Goal: Task Accomplishment & Management: Manage account settings

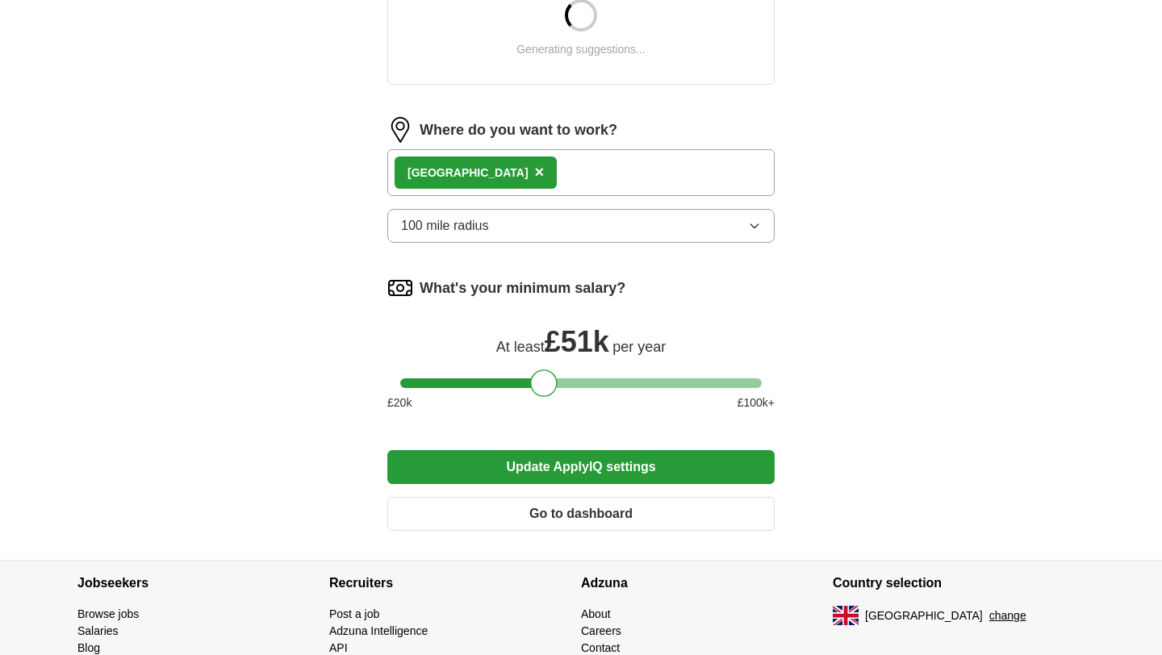
scroll to position [668, 0]
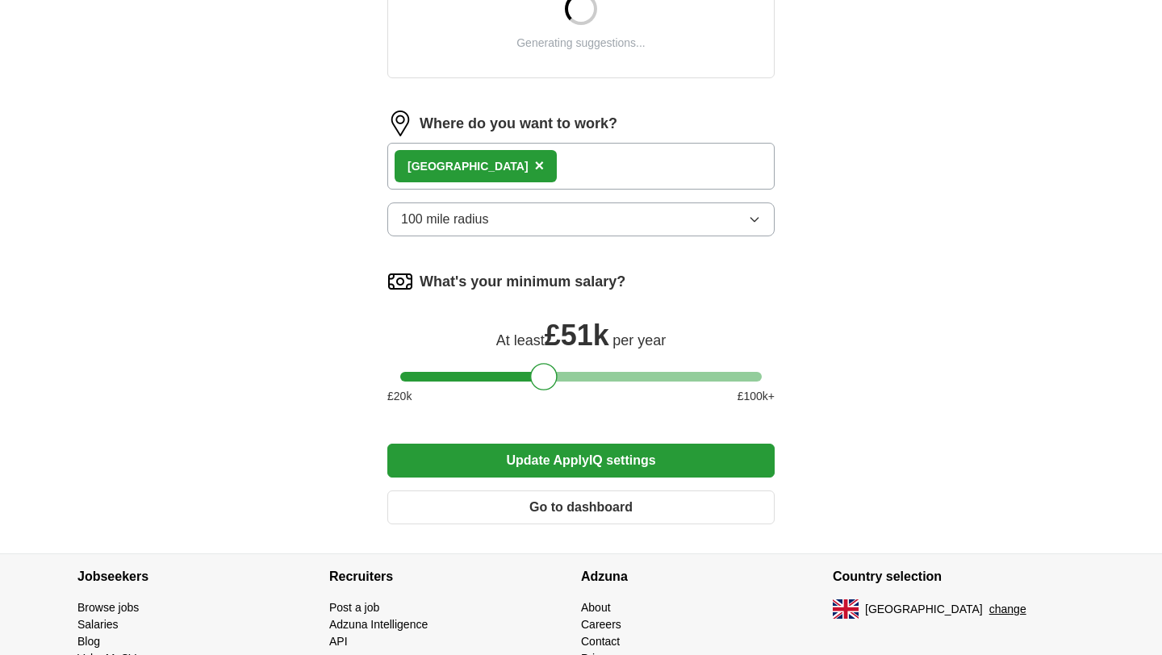
click at [651, 148] on div "London ×" at bounding box center [580, 166] width 387 height 47
click at [651, 162] on div "London ×" at bounding box center [580, 166] width 387 height 47
click at [642, 170] on div "London ×" at bounding box center [580, 166] width 387 height 47
click at [637, 210] on button "100 mile radius" at bounding box center [580, 220] width 387 height 34
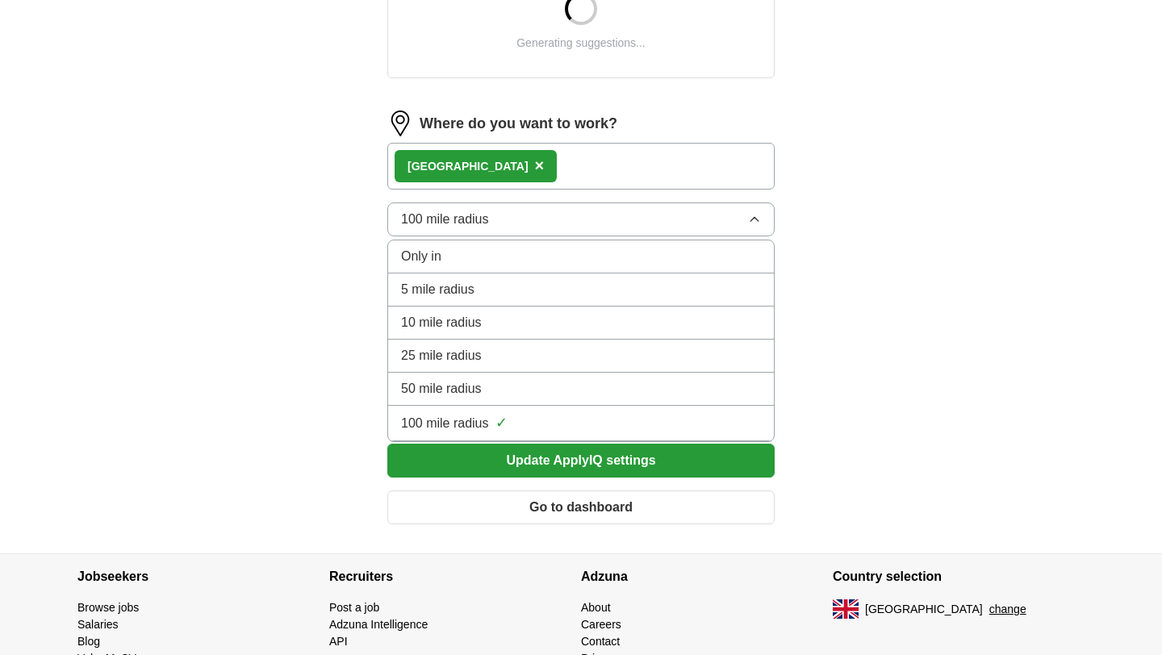
click at [637, 211] on button "100 mile radius" at bounding box center [580, 220] width 387 height 34
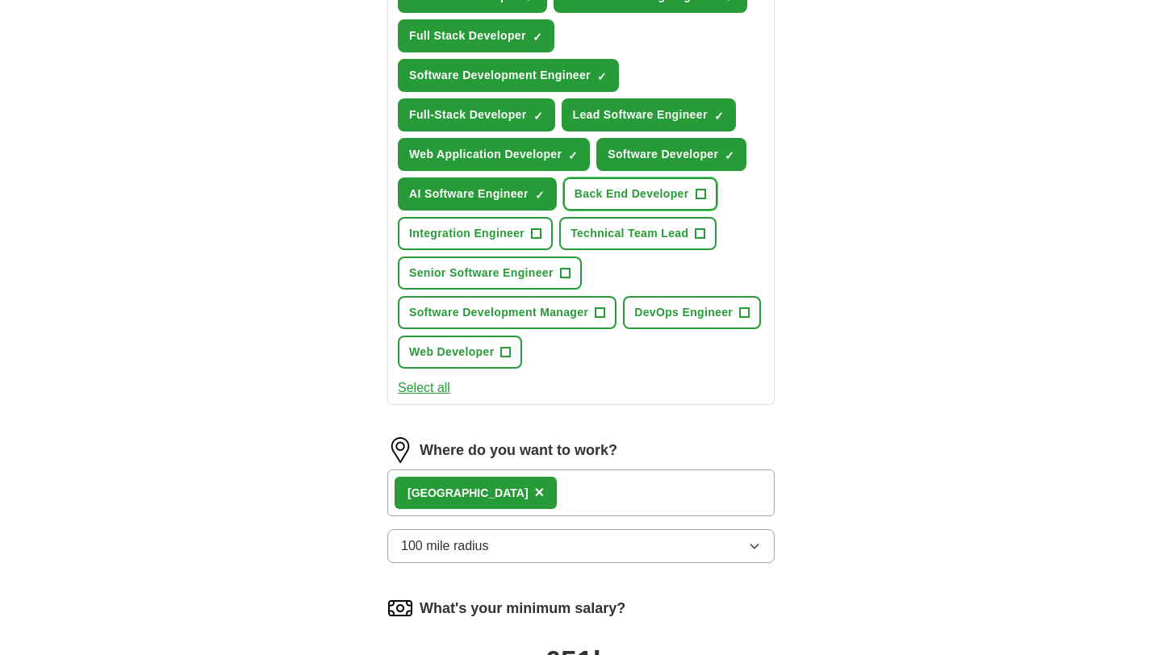
drag, startPoint x: 633, startPoint y: 178, endPoint x: 643, endPoint y: 426, distance: 248.0
click at [647, 425] on form "**********" at bounding box center [580, 208] width 387 height 1313
click at [553, 520] on div "Where do you want to work? [GEOGRAPHIC_DATA] × 100 mile radius" at bounding box center [580, 507] width 387 height 139
click at [553, 504] on div "London ×" at bounding box center [580, 493] width 387 height 47
click at [551, 497] on div "London ×" at bounding box center [580, 493] width 387 height 47
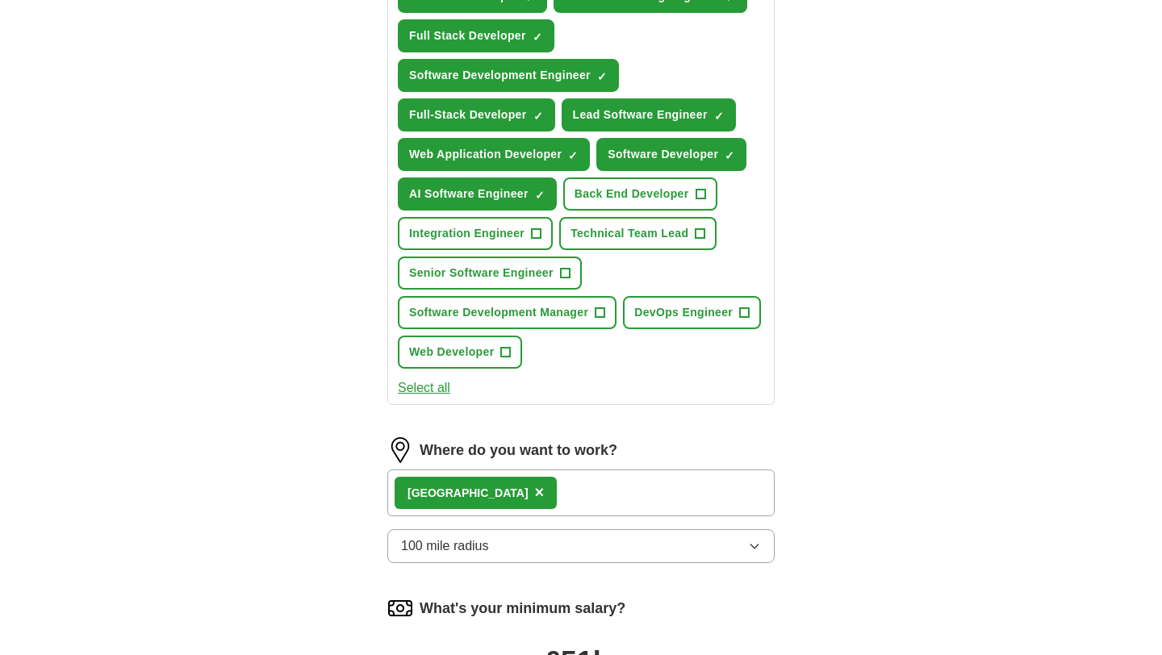
click at [551, 497] on div "London ×" at bounding box center [580, 493] width 387 height 47
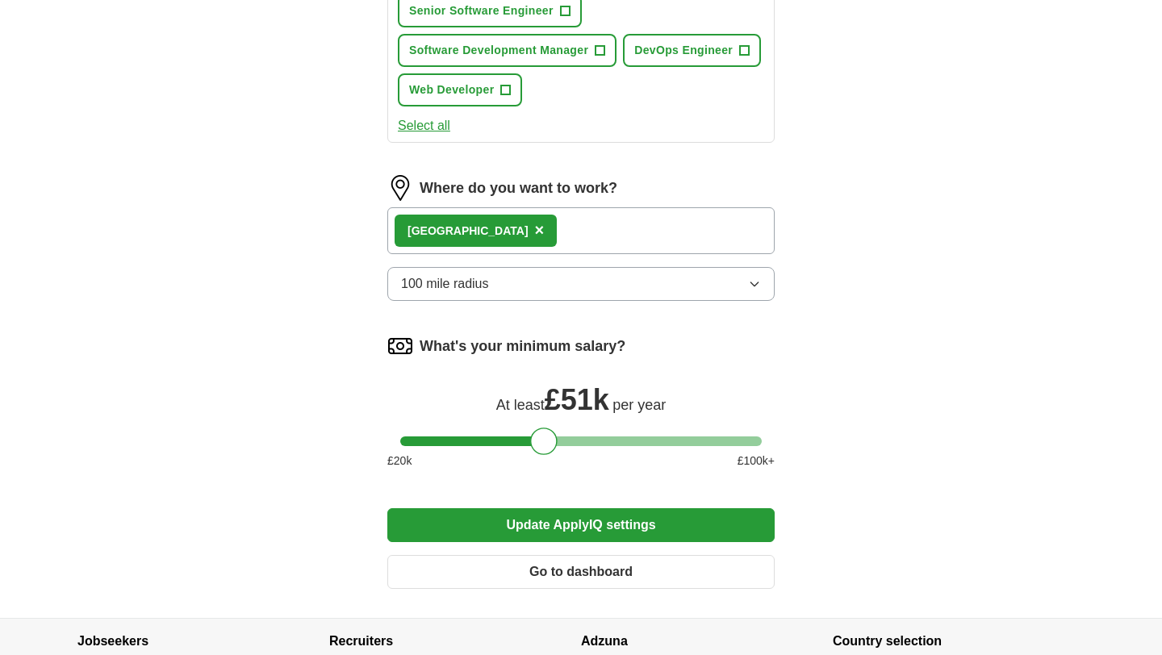
scroll to position [889, 0]
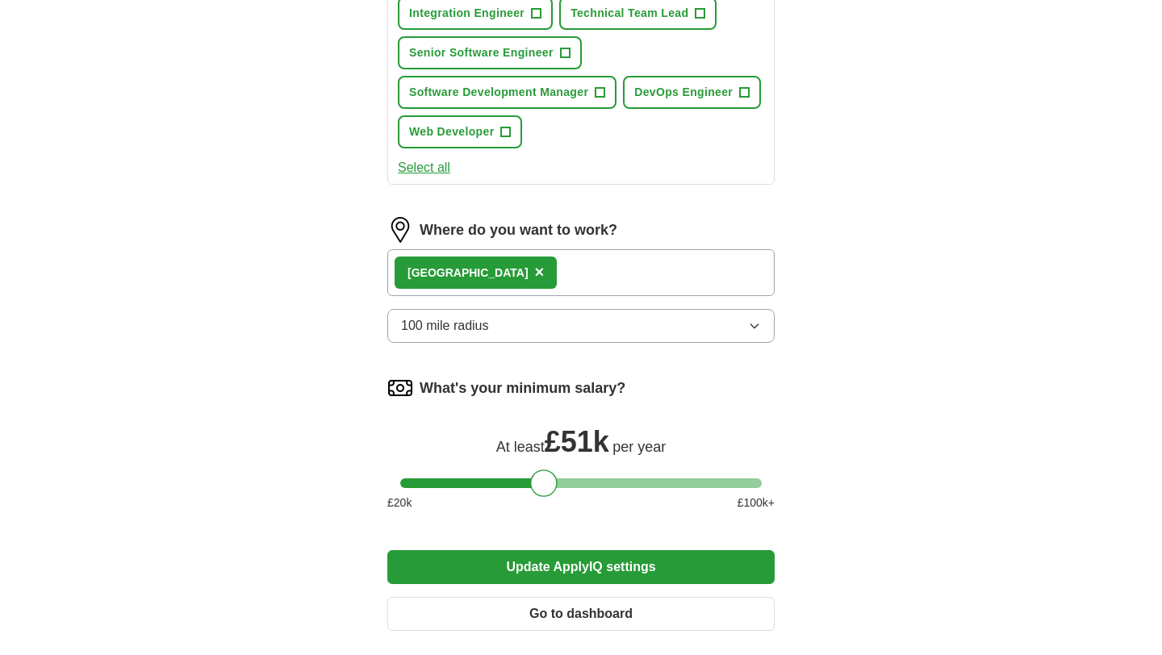
click at [535, 278] on span "×" at bounding box center [540, 272] width 10 height 18
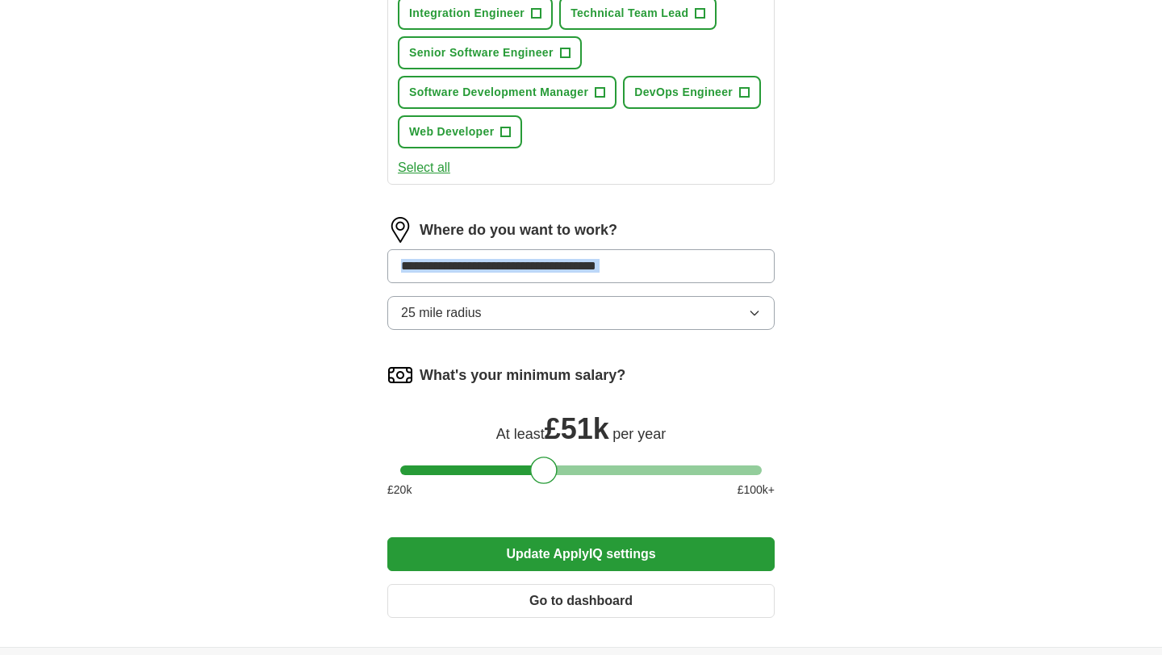
click at [463, 278] on input at bounding box center [580, 266] width 387 height 34
click at [403, 225] on img at bounding box center [400, 230] width 26 height 26
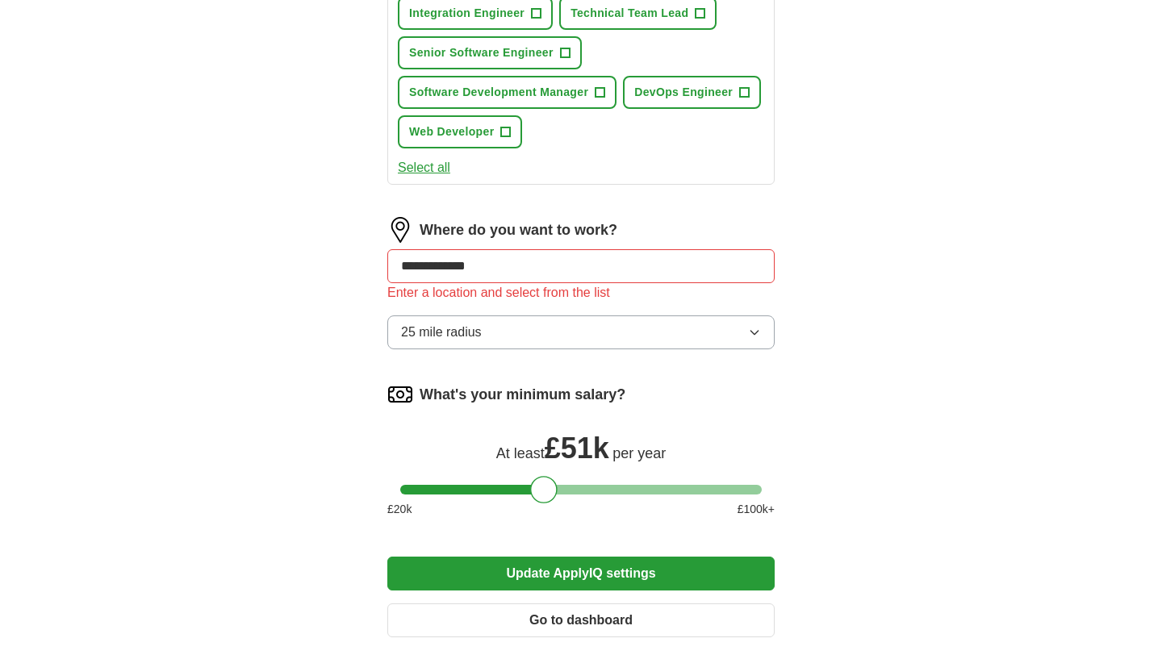
click at [475, 272] on input "**********" at bounding box center [580, 266] width 387 height 34
click at [475, 273] on input "**********" at bounding box center [580, 266] width 387 height 34
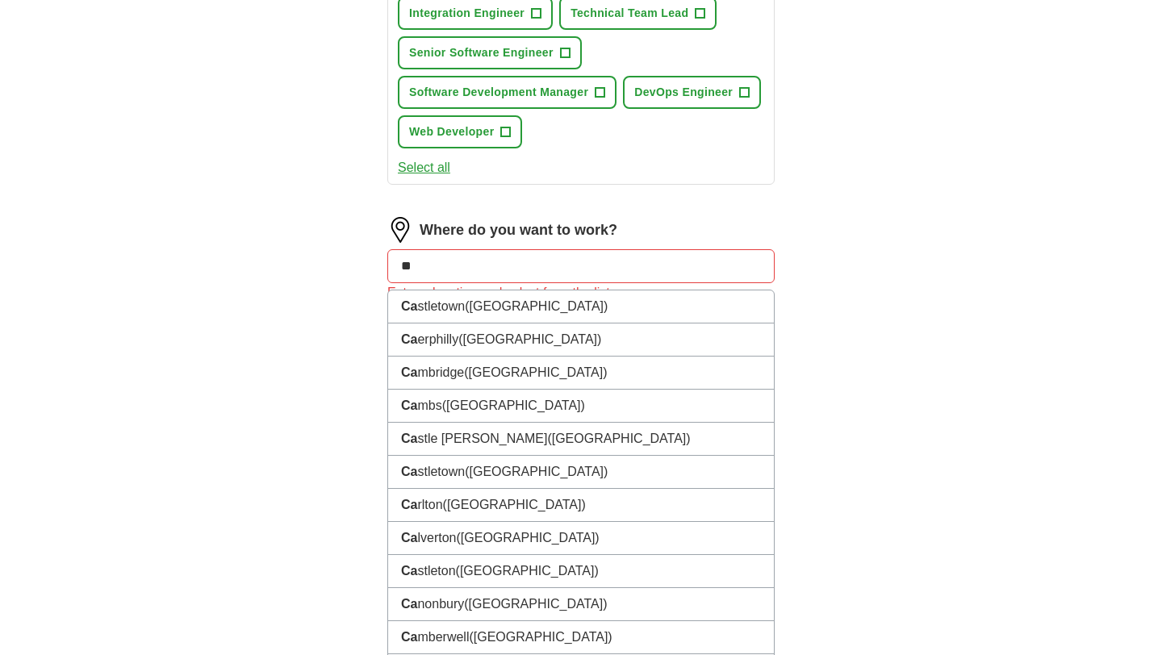
type input "*"
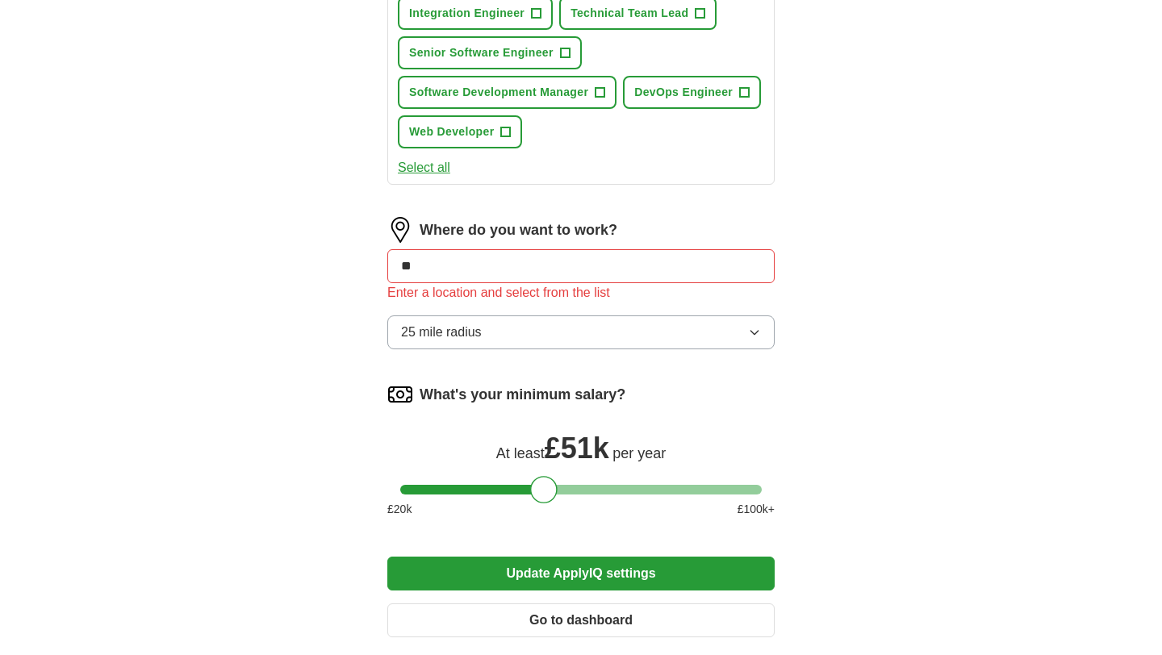
type input "*"
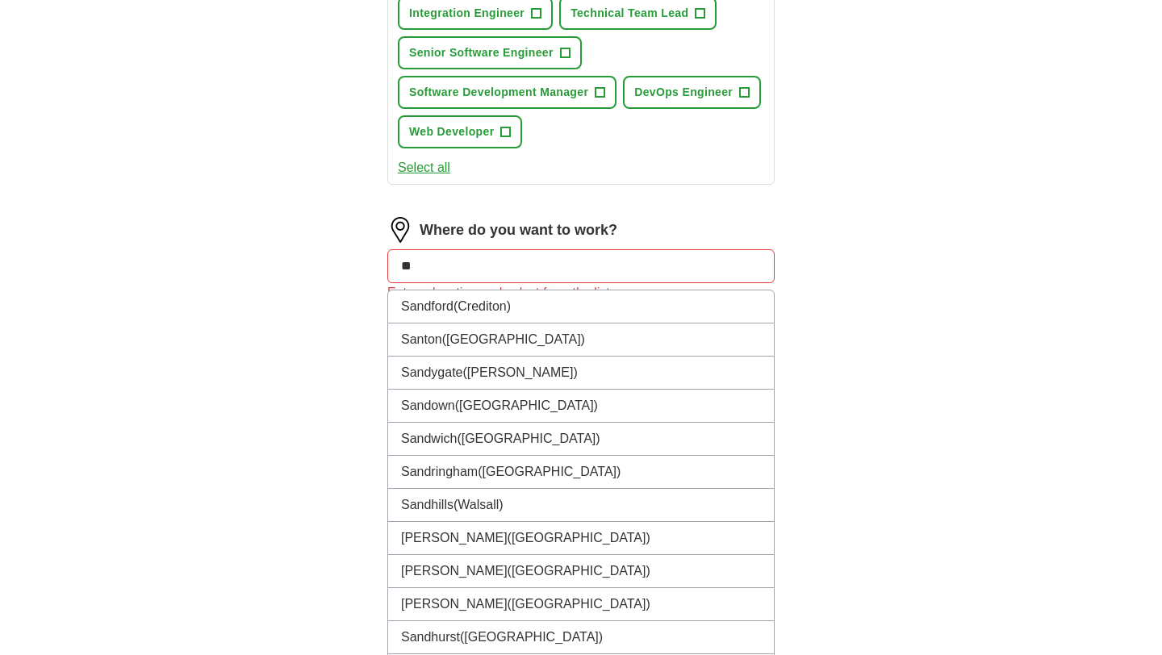
type input "*"
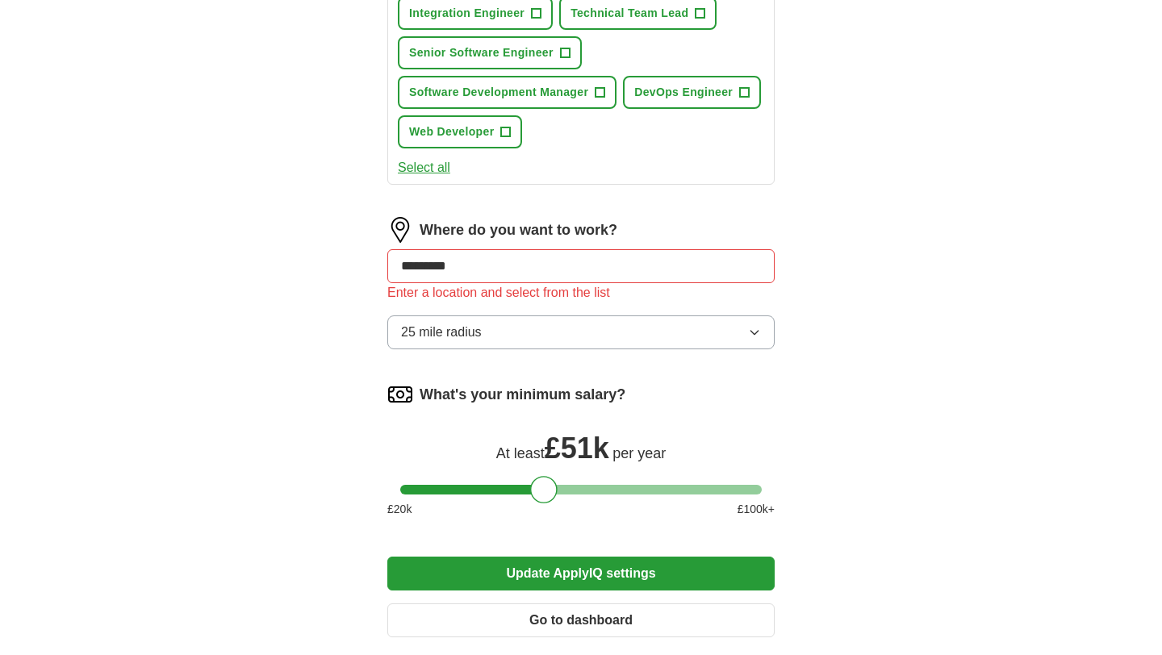
type input "********"
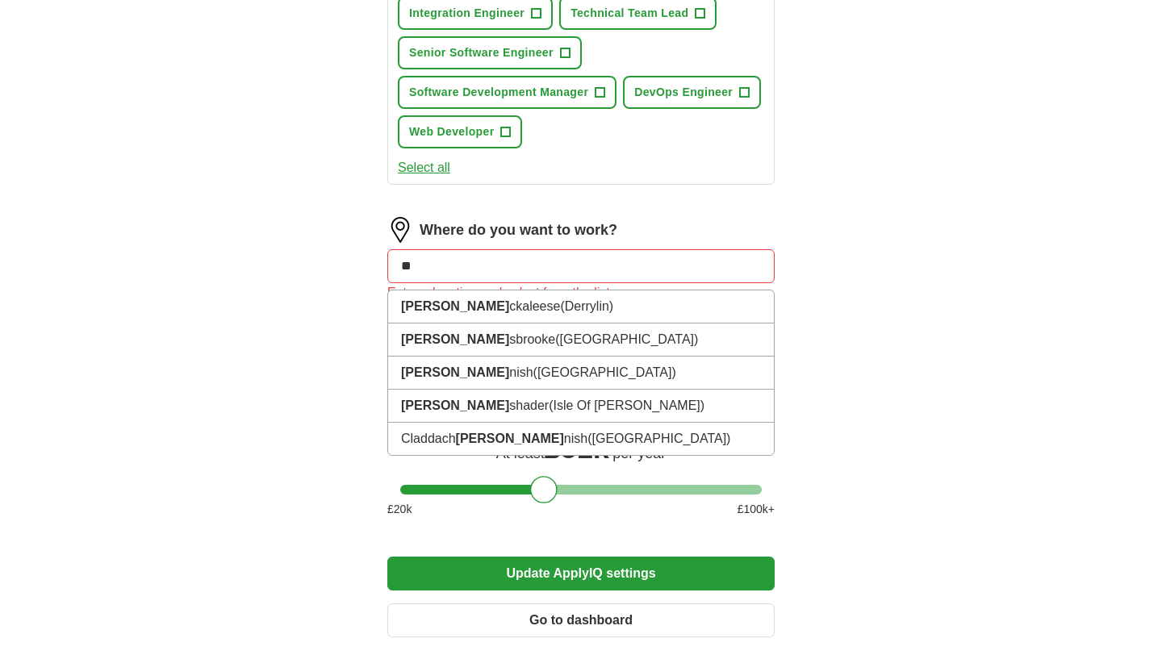
type input "*"
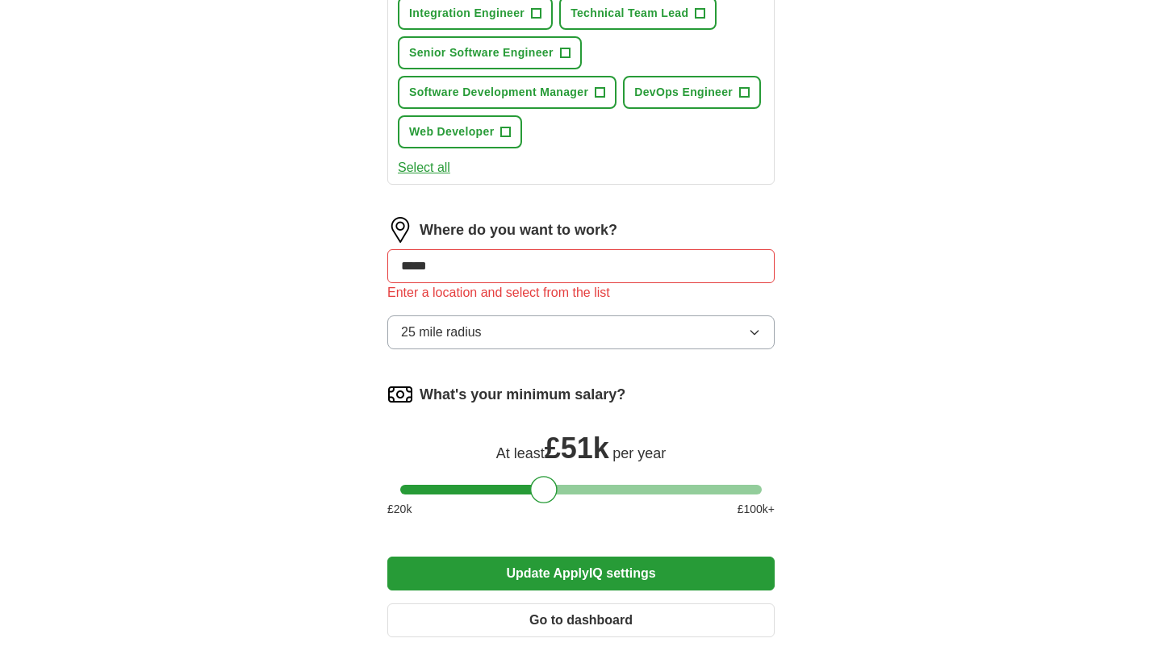
type input "******"
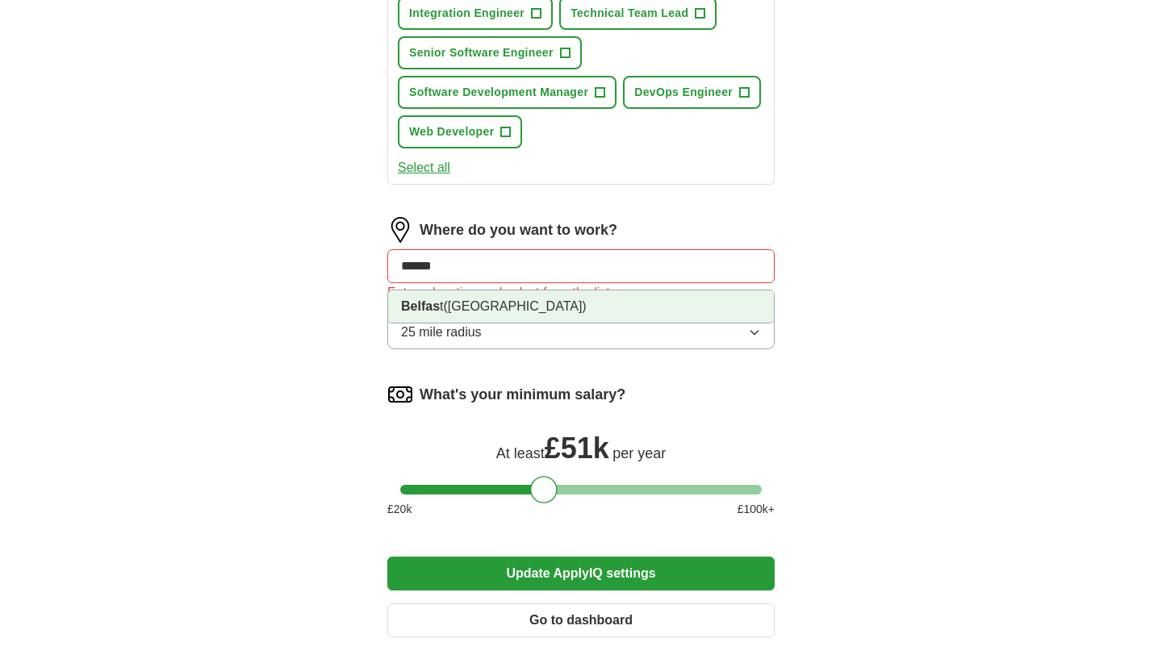
click at [545, 308] on span "([GEOGRAPHIC_DATA])" at bounding box center [514, 306] width 143 height 14
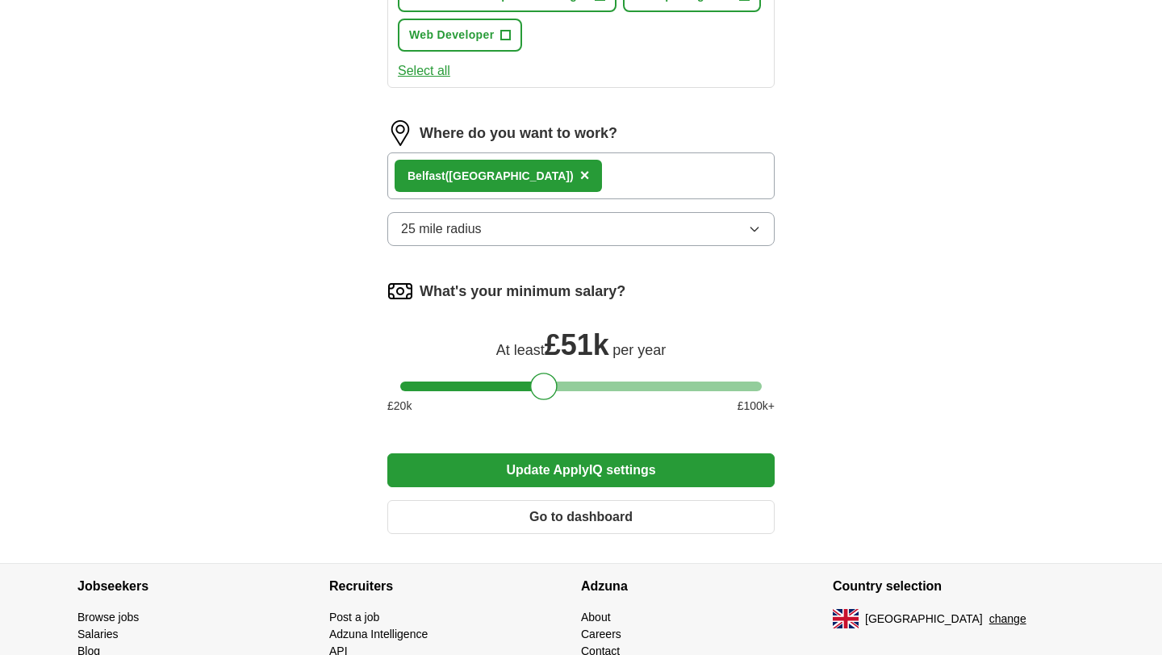
scroll to position [999, 0]
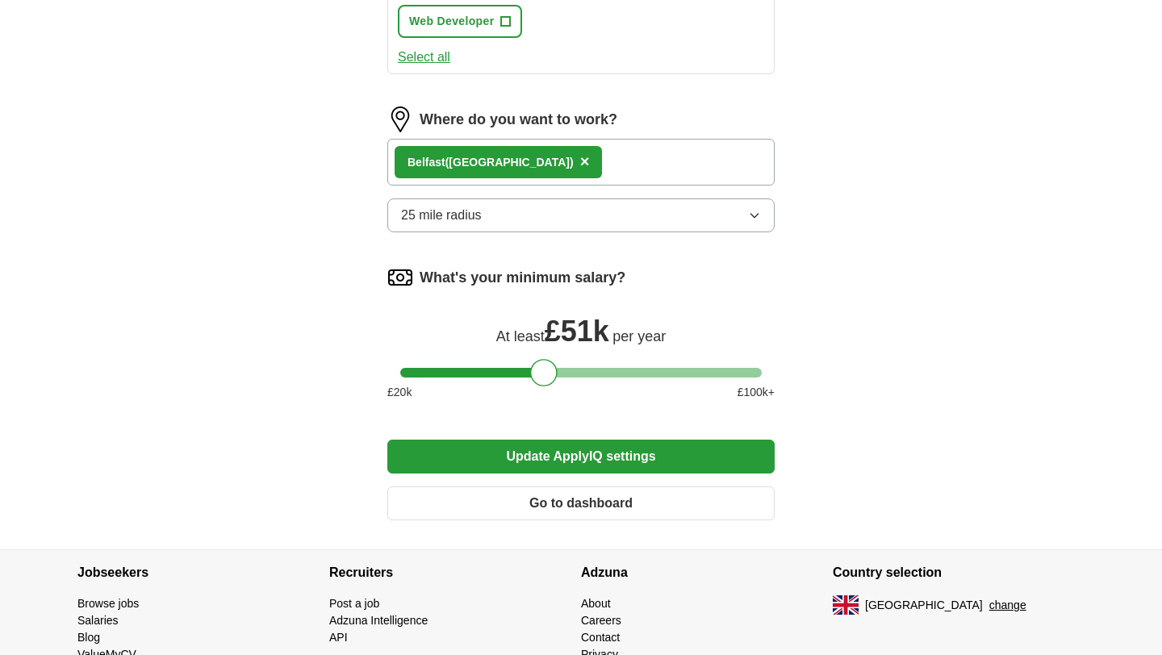
click at [595, 145] on div "Belfas t ([GEOGRAPHIC_DATA]) ×" at bounding box center [580, 162] width 387 height 47
click at [595, 159] on div "Belfas t ([GEOGRAPHIC_DATA]) ×" at bounding box center [580, 162] width 387 height 47
click at [574, 469] on button "Update ApplyIQ settings" at bounding box center [580, 457] width 387 height 34
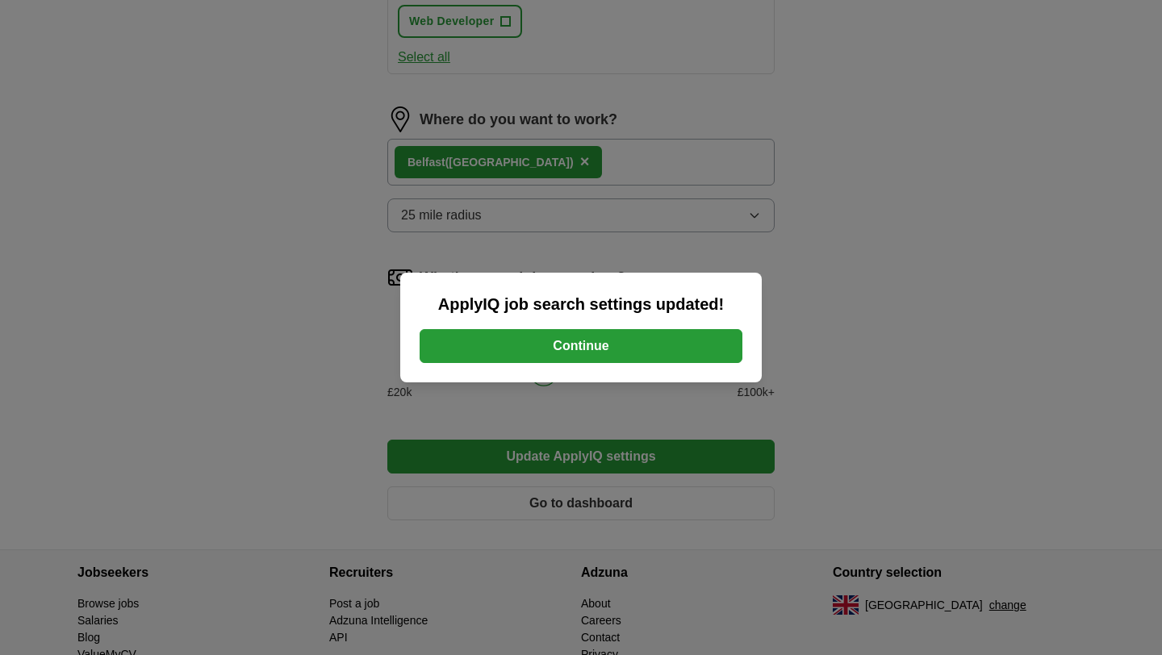
click at [574, 342] on button "Continue" at bounding box center [581, 346] width 323 height 34
